Goal: Information Seeking & Learning: Learn about a topic

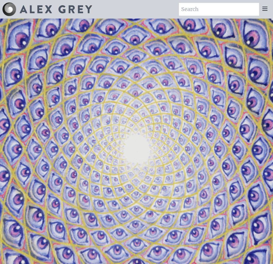
click at [262, 6] on icon at bounding box center [265, 8] width 7 height 7
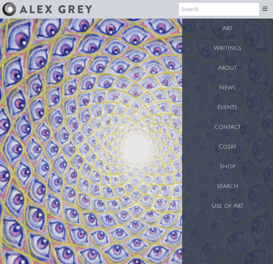
click at [230, 30] on div "Art" at bounding box center [227, 29] width 91 height 20
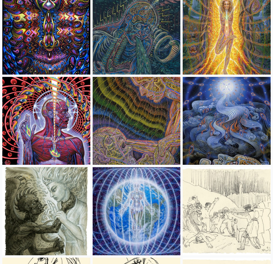
scroll to position [4785, 0]
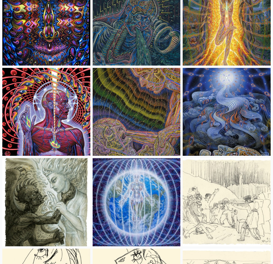
click at [237, 110] on img at bounding box center [227, 112] width 88 height 88
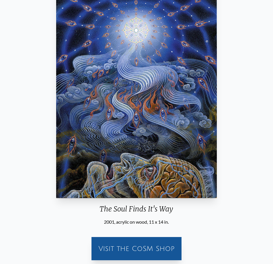
scroll to position [58, 0]
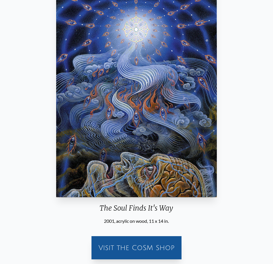
click at [237, 147] on div "The Soul Finds It's Way 2001, acrylic on wood, 11 x 14 in. Visit the CoSM Shop" at bounding box center [137, 124] width 264 height 280
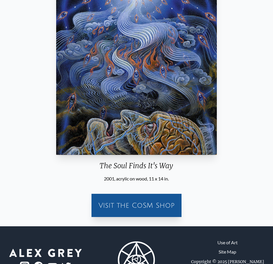
scroll to position [0, 0]
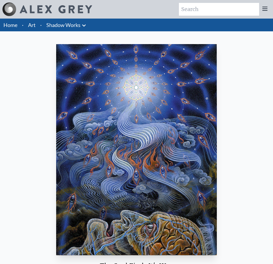
click at [270, 12] on div at bounding box center [266, 9] width 12 height 13
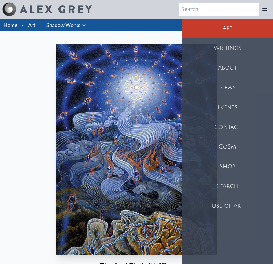
click at [226, 67] on div "About" at bounding box center [227, 68] width 91 height 20
click at [35, 150] on div "The Soul Finds It's Way 2001, acrylic on wood, 11 x 14 in. Visit the CoSM Shop" at bounding box center [137, 182] width 264 height 280
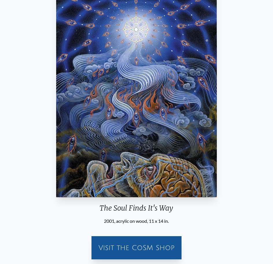
scroll to position [130, 0]
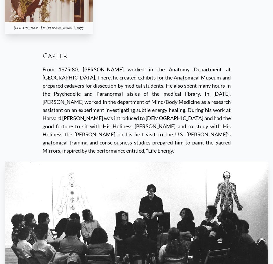
scroll to position [1218, 0]
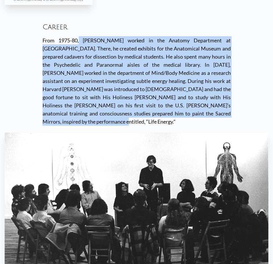
drag, startPoint x: 37, startPoint y: 33, endPoint x: 120, endPoint y: 106, distance: 110.6
click at [121, 106] on div "Career From 1975-80, Alex worked in the Anatomy Department at Harvard Medical S…" at bounding box center [137, 72] width 264 height 119
copy div "From 1975-80, Alex worked in the Anatomy Department at Harvard Medical School. …"
